Goal: Transaction & Acquisition: Purchase product/service

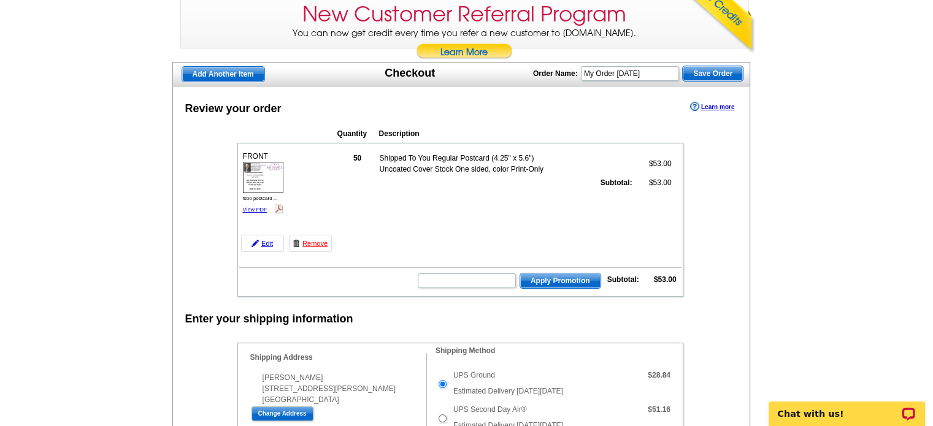
scroll to position [123, 0]
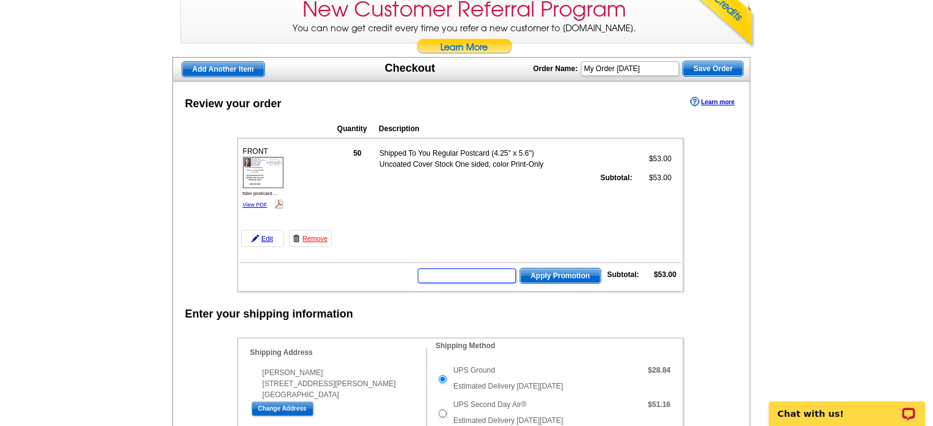
click at [495, 274] on input "text" at bounding box center [467, 276] width 98 height 15
type input "SMS50m"
click at [537, 277] on span "Apply Promotion" at bounding box center [560, 276] width 80 height 15
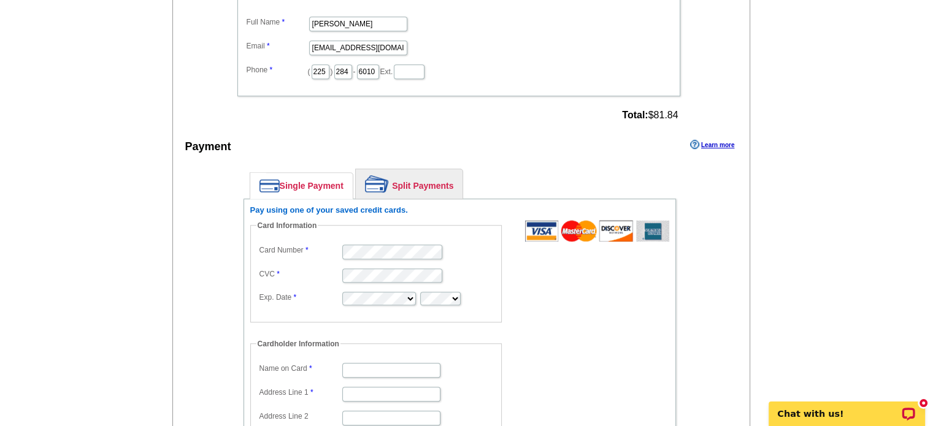
scroll to position [797, 0]
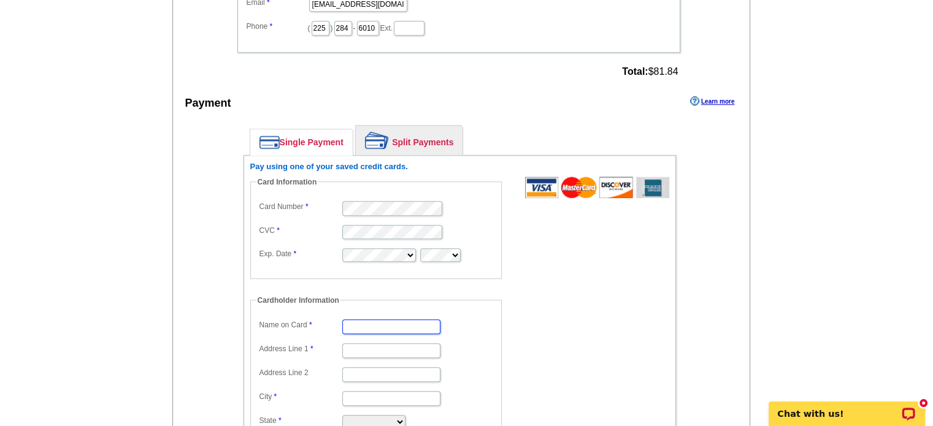
click at [377, 319] on input "Name on Card" at bounding box center [391, 326] width 98 height 15
type input "[PERSON_NAME]"
type input "[STREET_ADDRESS][PERSON_NAME]"
type input "Prairieville"
select select "LA"
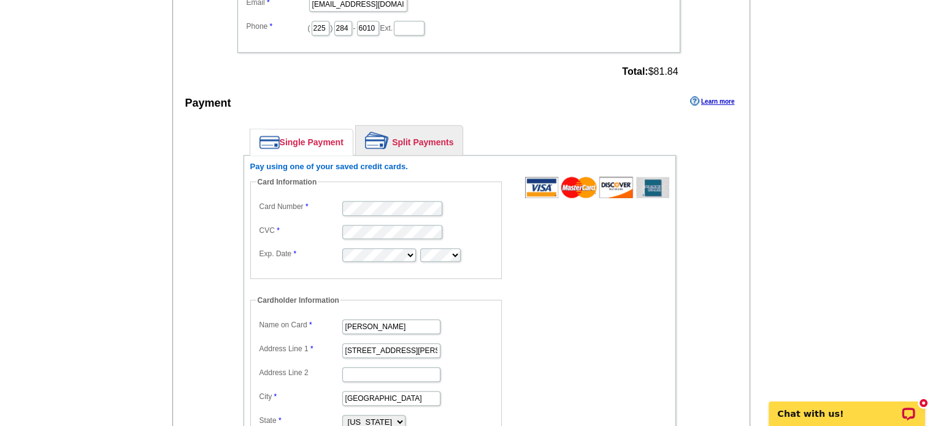
type input "70769"
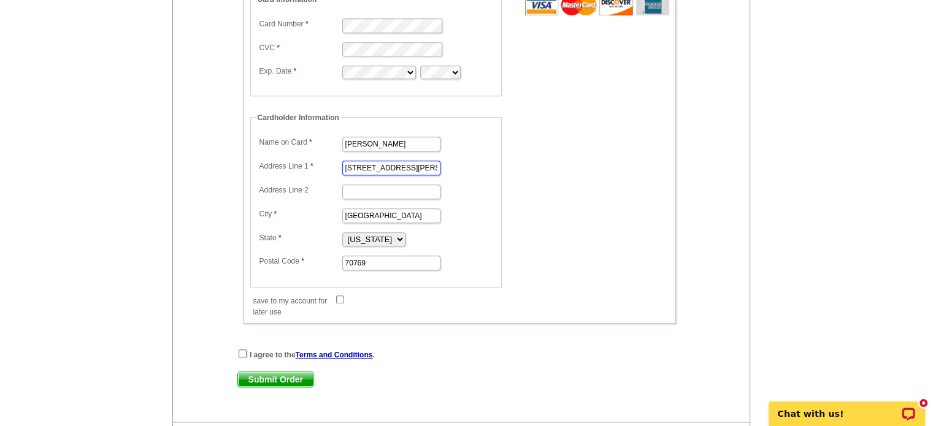
scroll to position [981, 0]
click at [239, 348] on input "checkbox" at bounding box center [243, 352] width 8 height 8
checkbox input "true"
click at [271, 371] on span "Submit Order" at bounding box center [275, 378] width 75 height 15
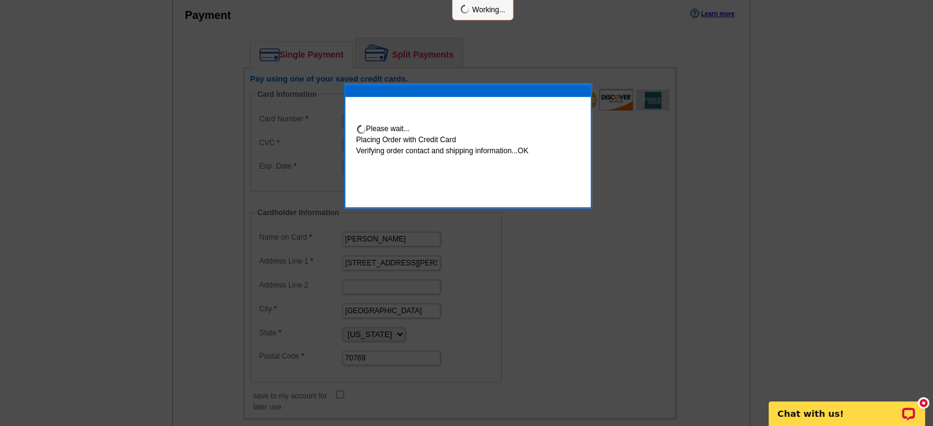
scroll to position [920, 0]
